Goal: Ask a question

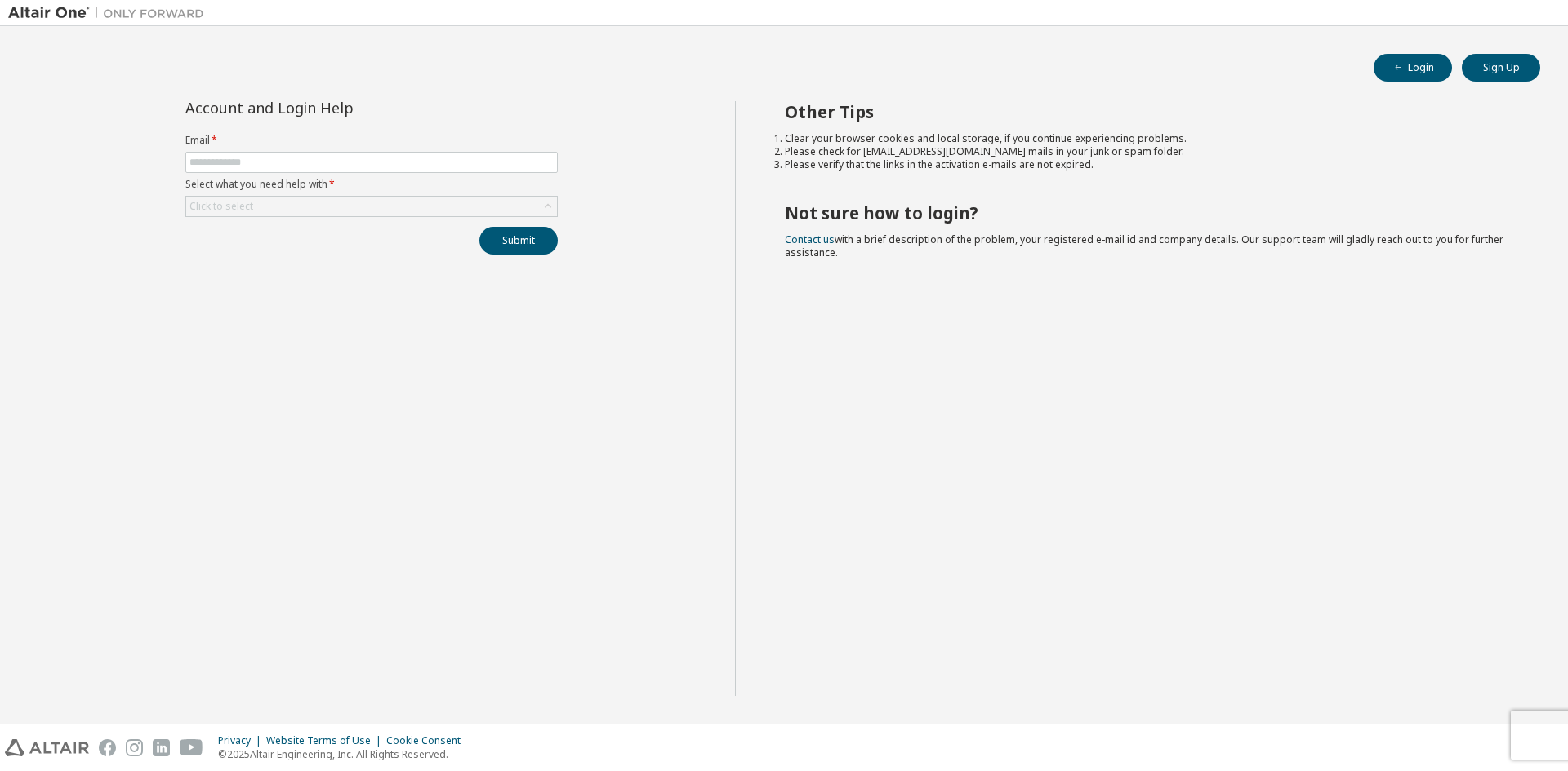
click at [318, 151] on form "Email * Select what you need help with * Click to select" at bounding box center [371, 175] width 372 height 83
click at [309, 158] on input "text" at bounding box center [372, 163] width 365 height 13
type input "**********"
click at [295, 209] on div "Click to select" at bounding box center [371, 206] width 371 height 20
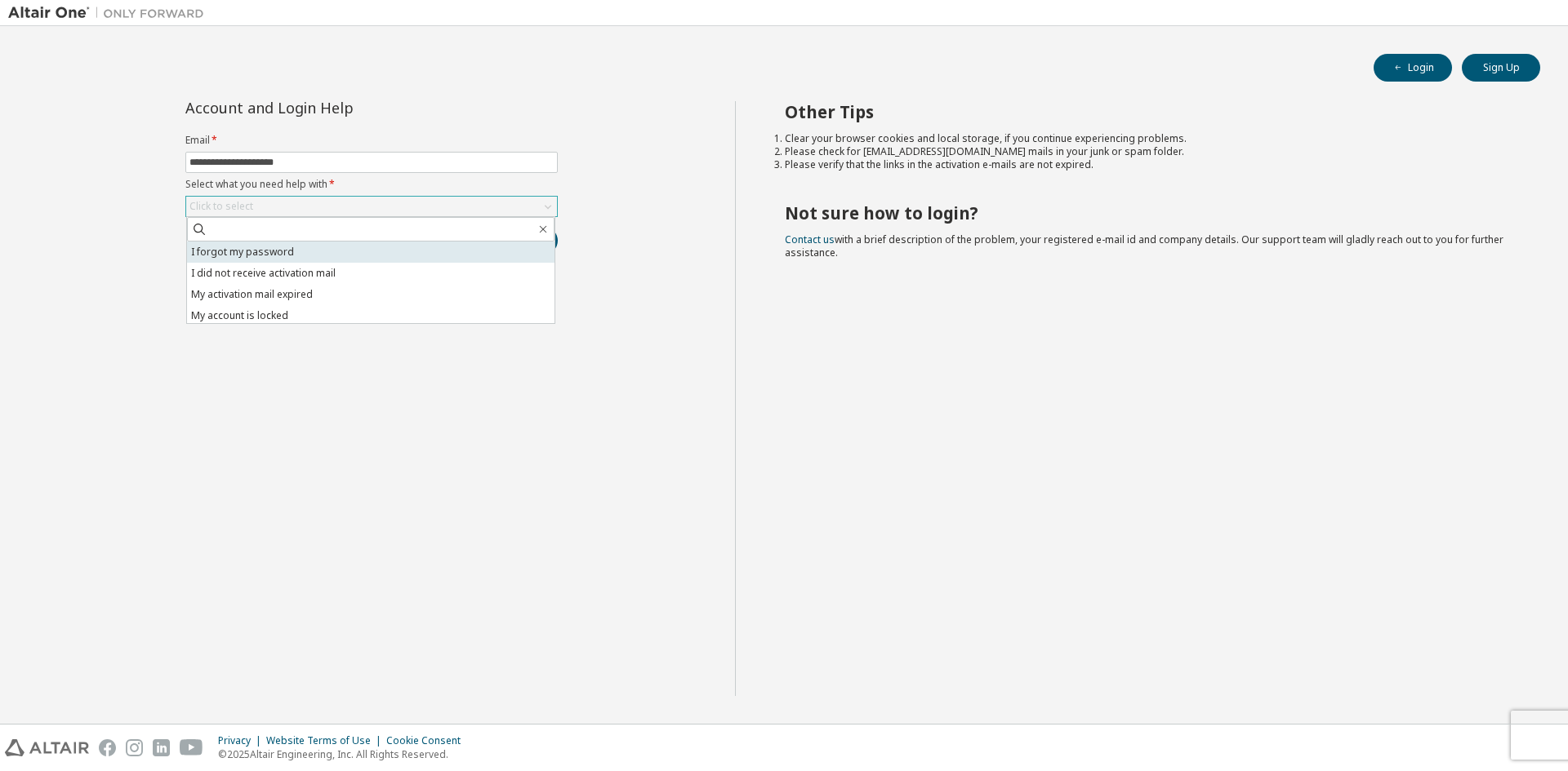
click at [344, 248] on li "I forgot my password" at bounding box center [370, 252] width 367 height 21
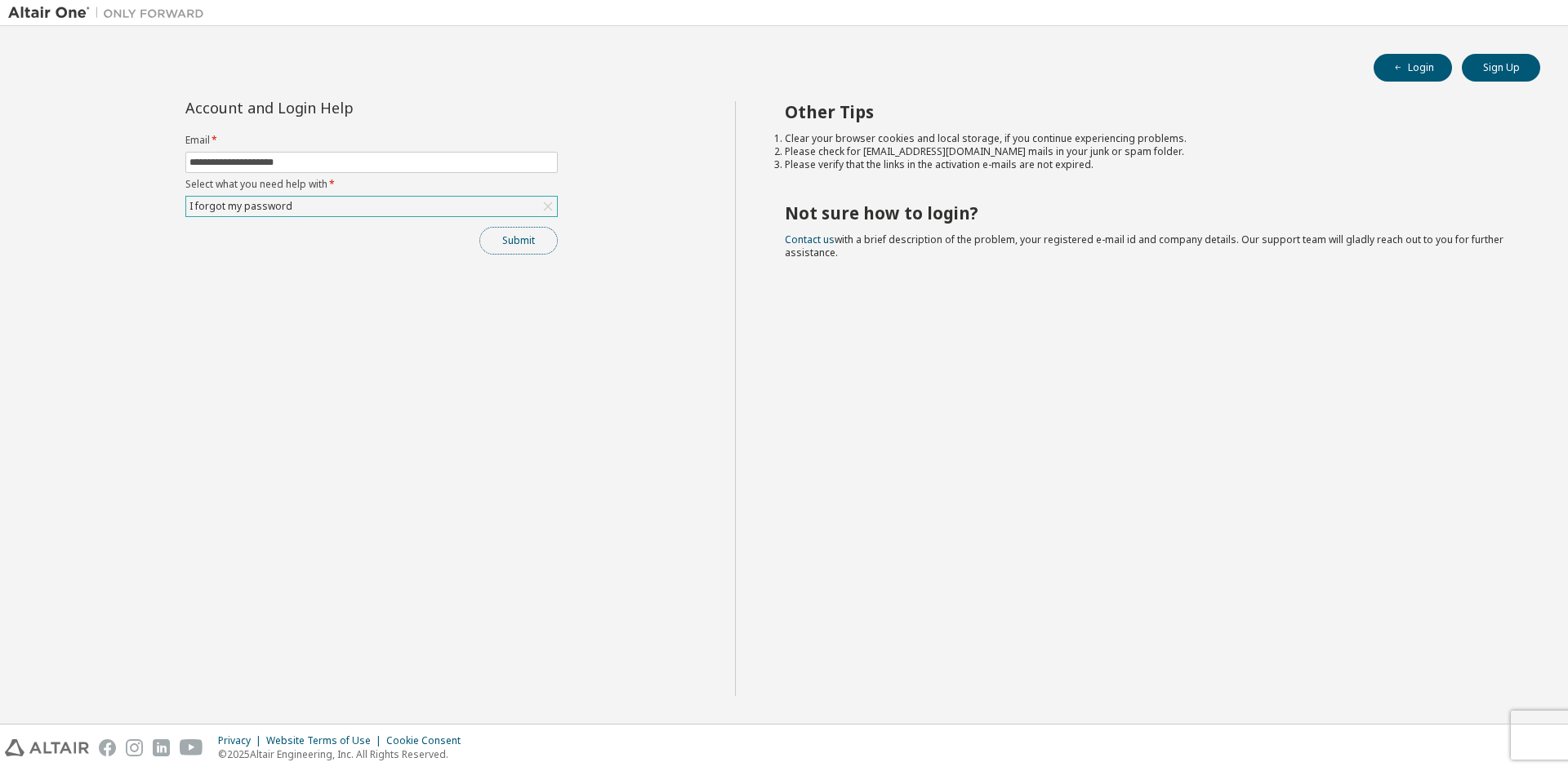
click at [524, 239] on button "Submit" at bounding box center [519, 241] width 79 height 28
click at [1327, 599] on div "Other Tips Clear your browser cookies and local storage, if you continue experi…" at bounding box center [1147, 398] width 826 height 595
